Goal: Transaction & Acquisition: Obtain resource

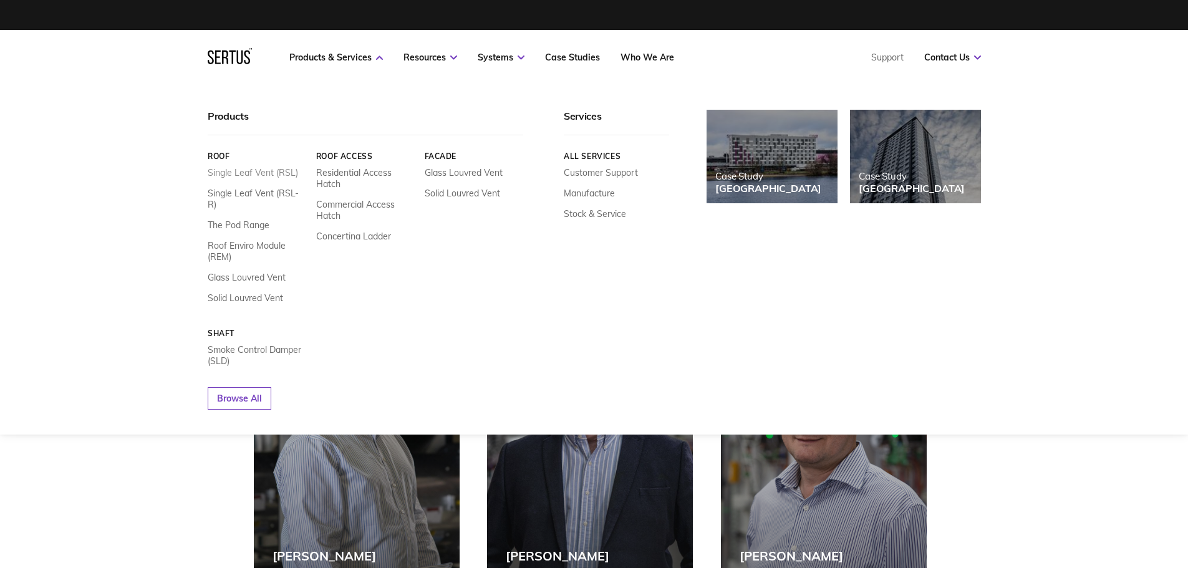
click at [257, 173] on link "Single Leaf Vent (RSL)" at bounding box center [253, 172] width 90 height 11
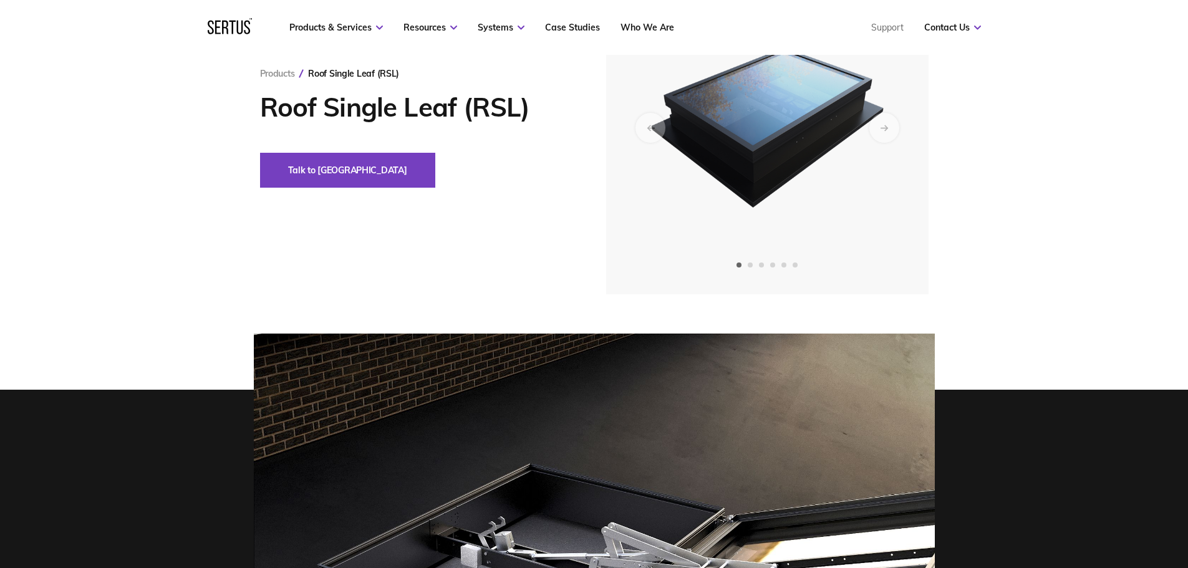
scroll to position [62, 0]
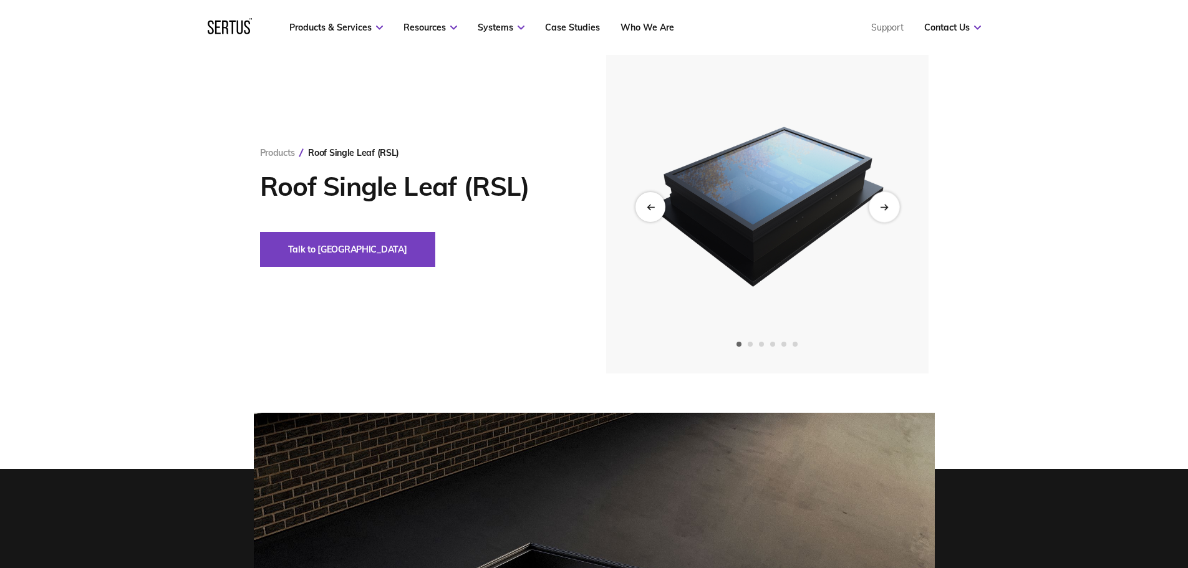
click at [875, 203] on div "Next slide" at bounding box center [883, 206] width 31 height 31
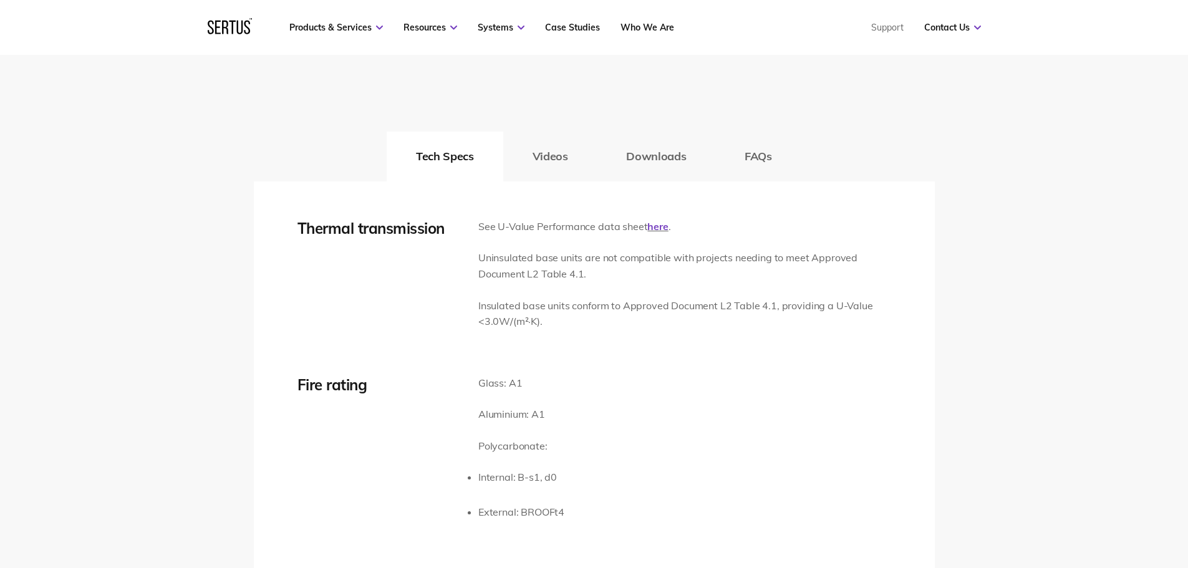
scroll to position [1933, 0]
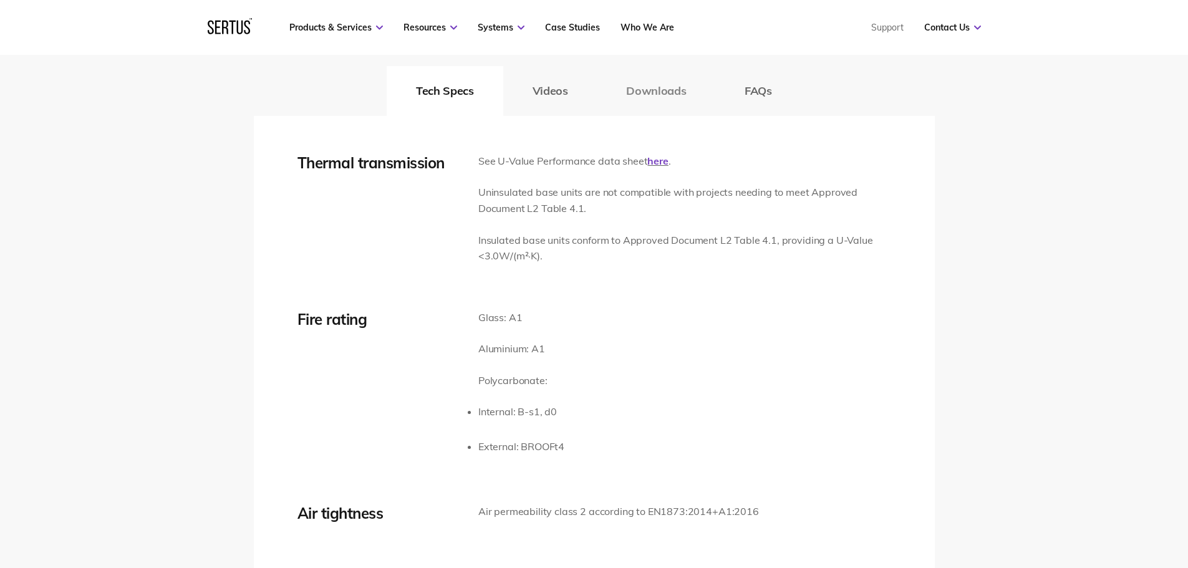
click at [684, 93] on button "Downloads" at bounding box center [656, 91] width 118 height 50
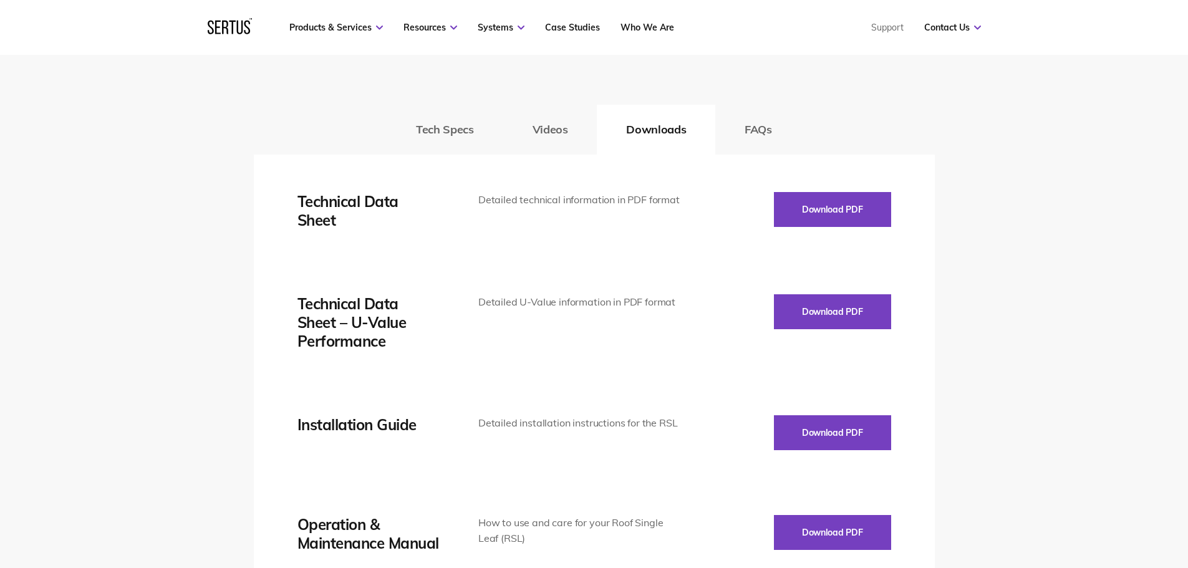
scroll to position [1870, 0]
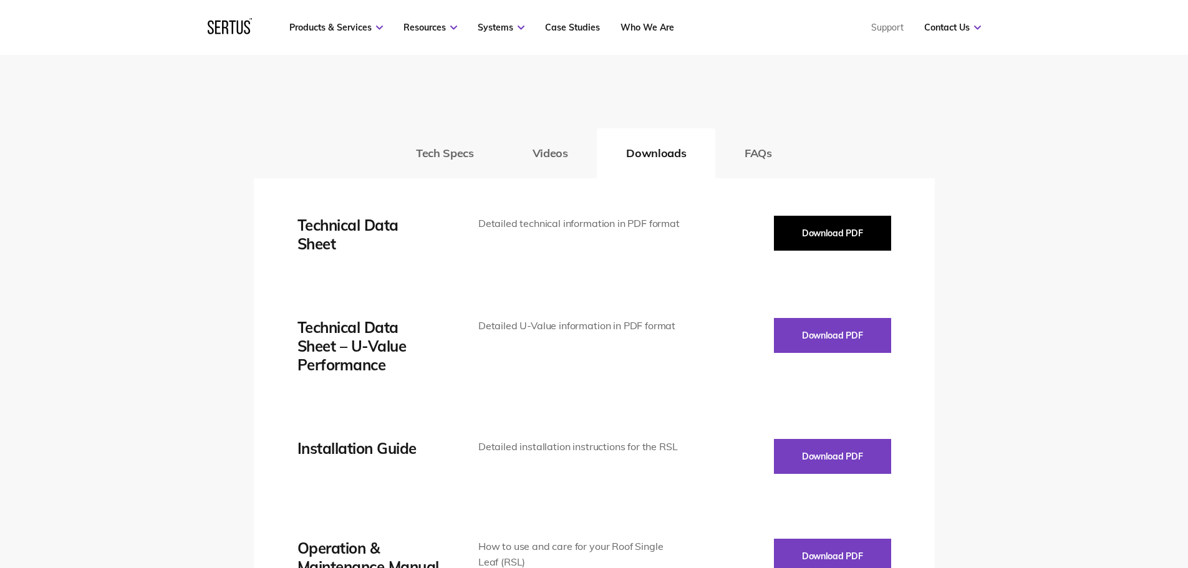
click at [822, 239] on button "Download PDF" at bounding box center [832, 233] width 117 height 35
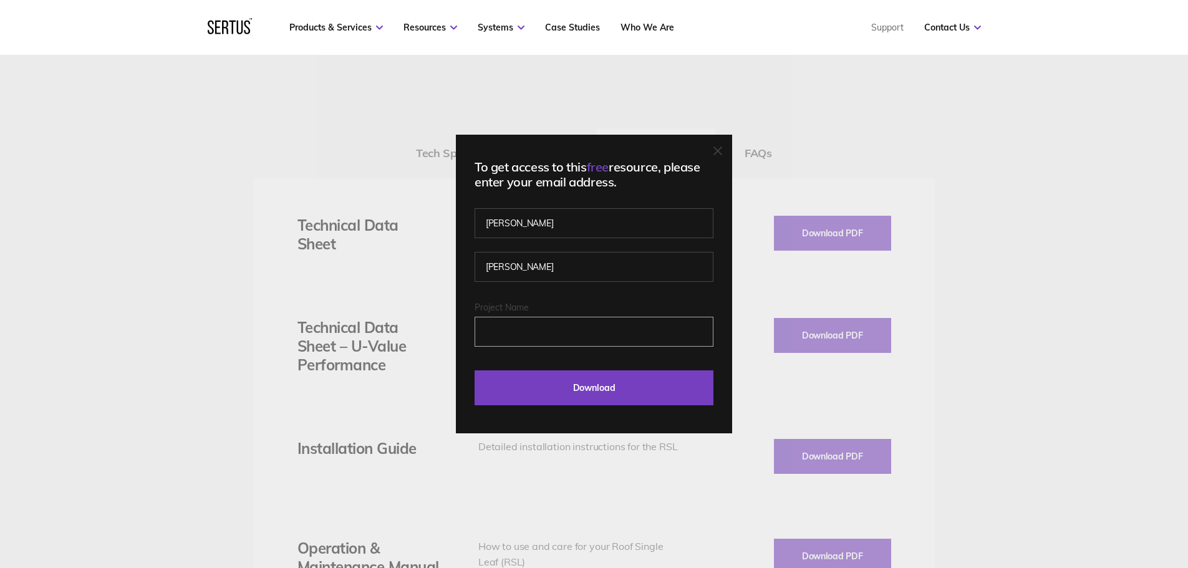
click at [540, 319] on input "Project Name" at bounding box center [593, 332] width 239 height 30
click at [516, 326] on input "Project Name" at bounding box center [593, 332] width 239 height 30
click at [202, 323] on div "To get access to this free resource, please enter your email address. [PERSON_N…" at bounding box center [594, 284] width 1188 height 568
